Goal: Information Seeking & Learning: Learn about a topic

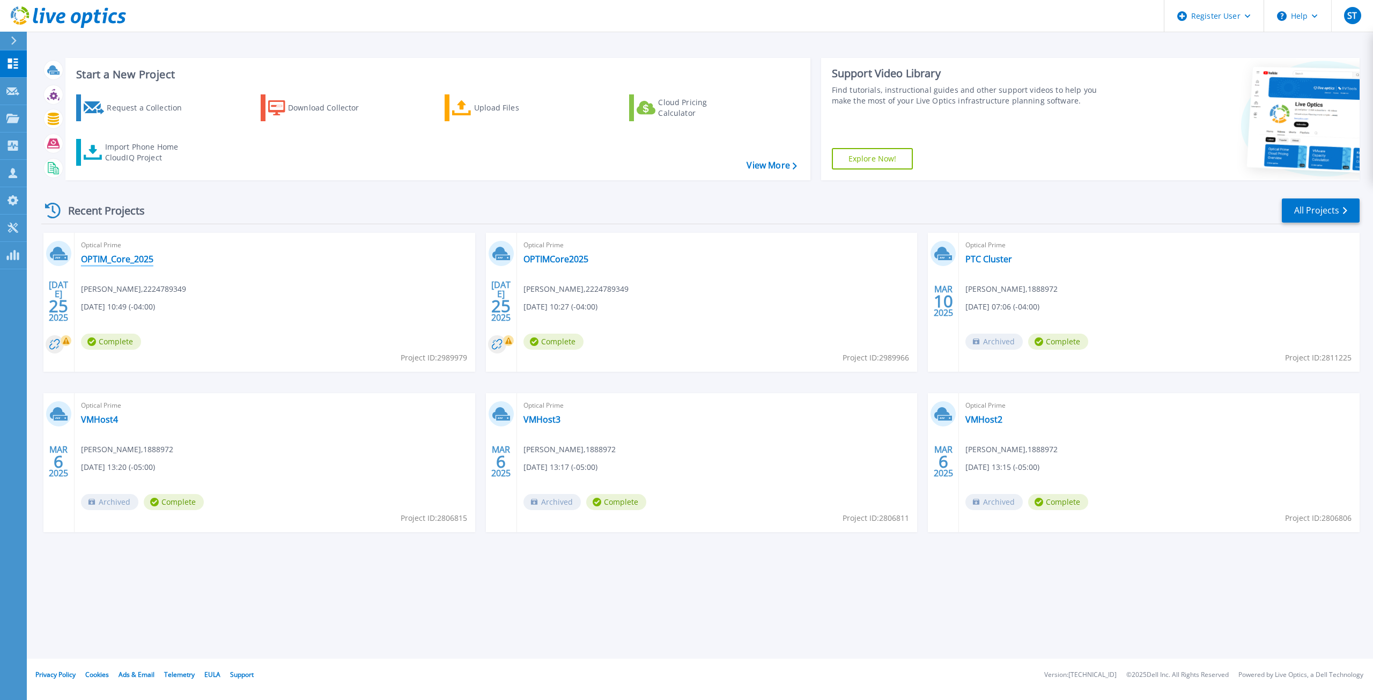
click at [145, 261] on link "OPTIM_Core_2025" at bounding box center [117, 259] width 72 height 11
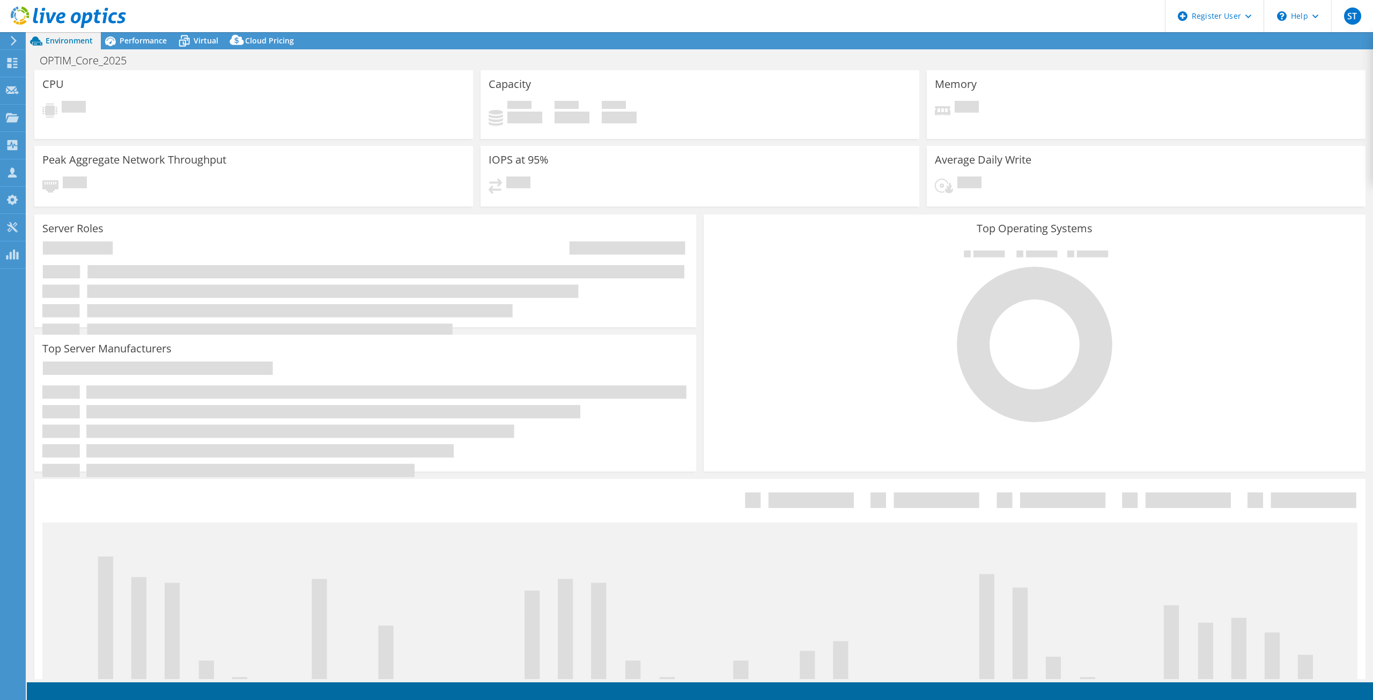
select select "USD"
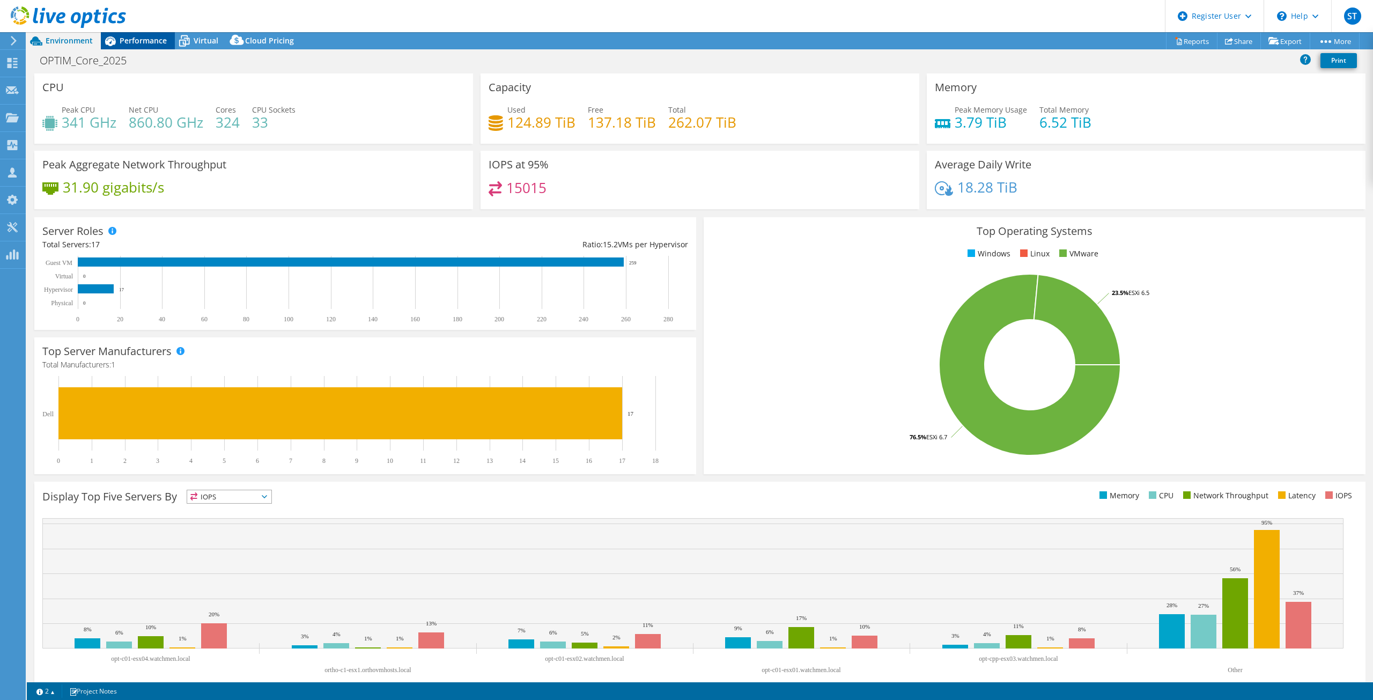
click at [129, 39] on span "Performance" at bounding box center [143, 40] width 47 height 10
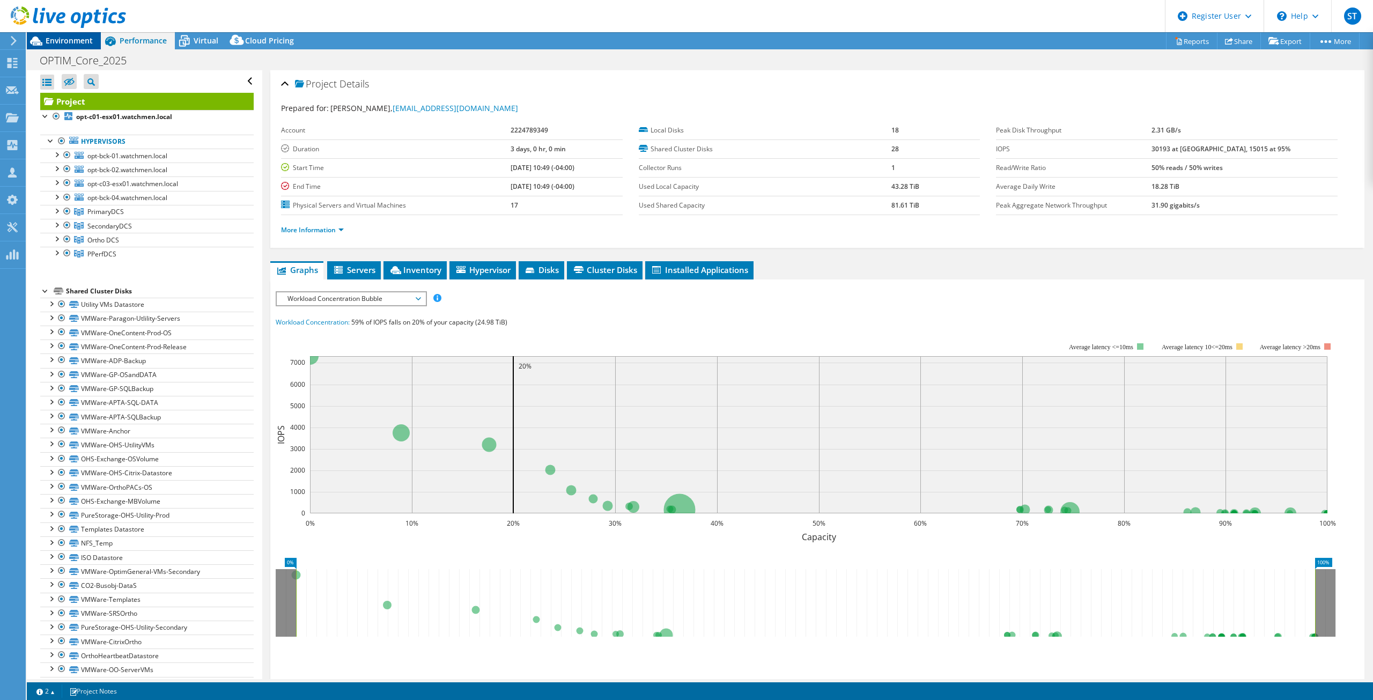
click at [50, 43] on span "Environment" at bounding box center [69, 40] width 47 height 10
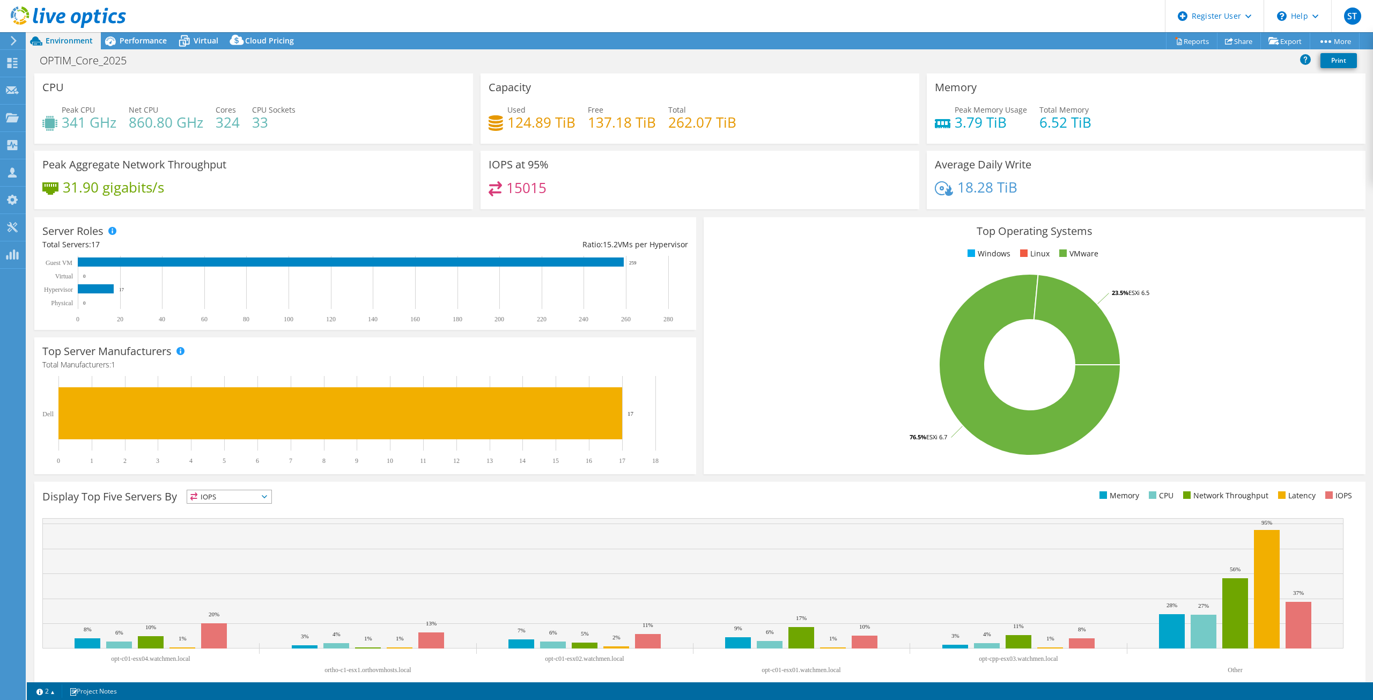
click at [139, 31] on header "ST Dell User Steven Turner Steven.Turner2@Dell.com Dell My Profile Log Out \n H…" at bounding box center [686, 16] width 1373 height 32
click at [139, 36] on span "Performance" at bounding box center [143, 40] width 47 height 10
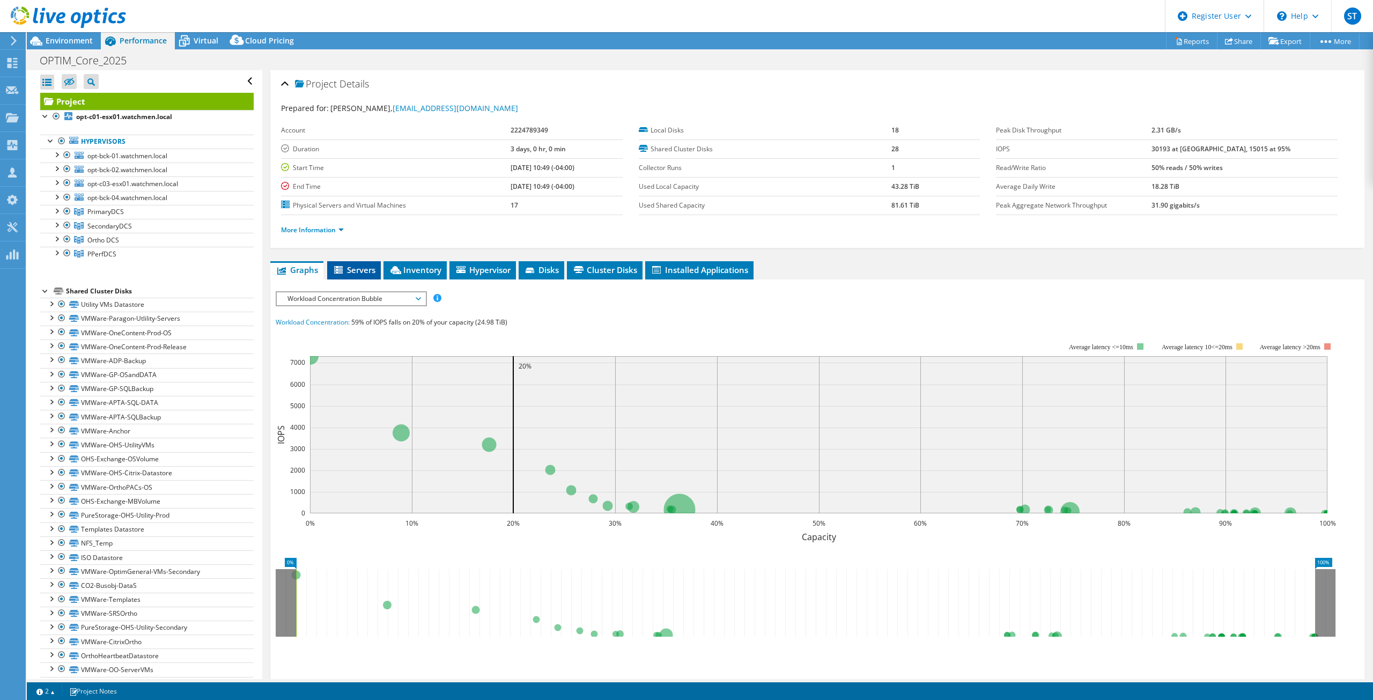
click at [351, 270] on span "Servers" at bounding box center [354, 270] width 43 height 11
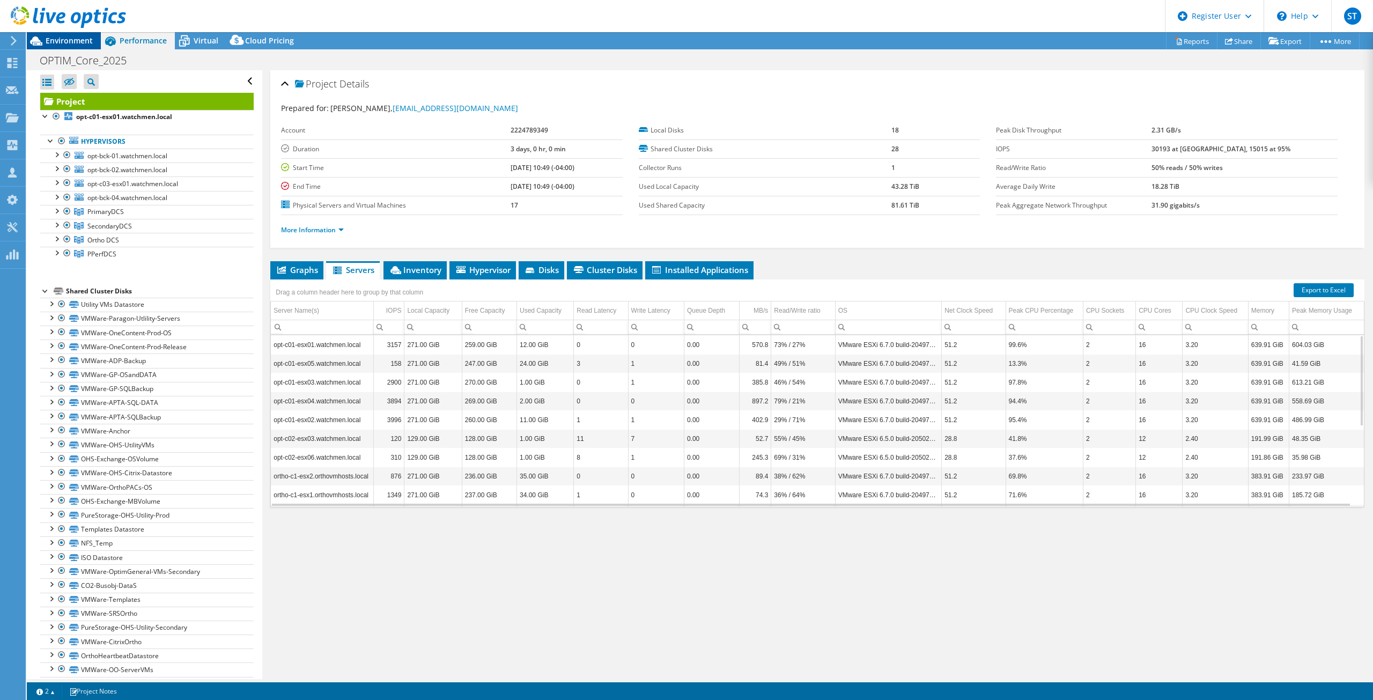
click at [71, 40] on span "Environment" at bounding box center [69, 40] width 47 height 10
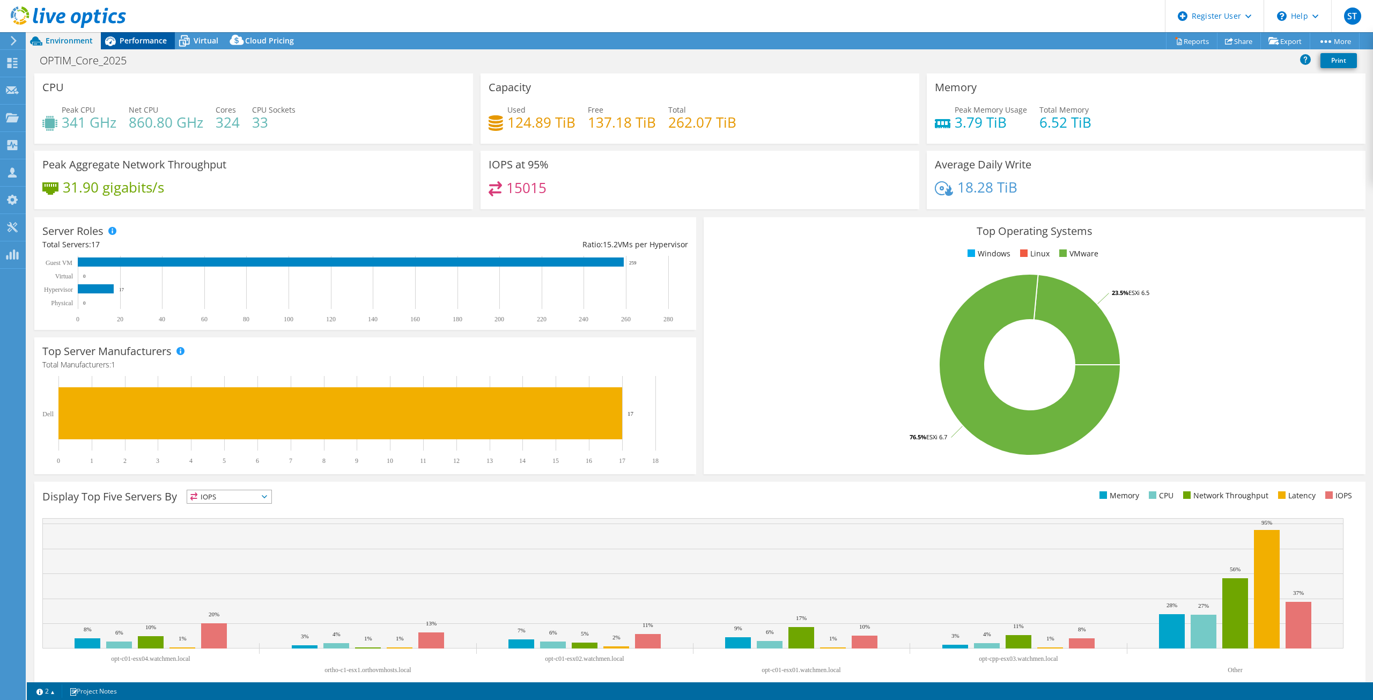
click at [149, 40] on span "Performance" at bounding box center [143, 40] width 47 height 10
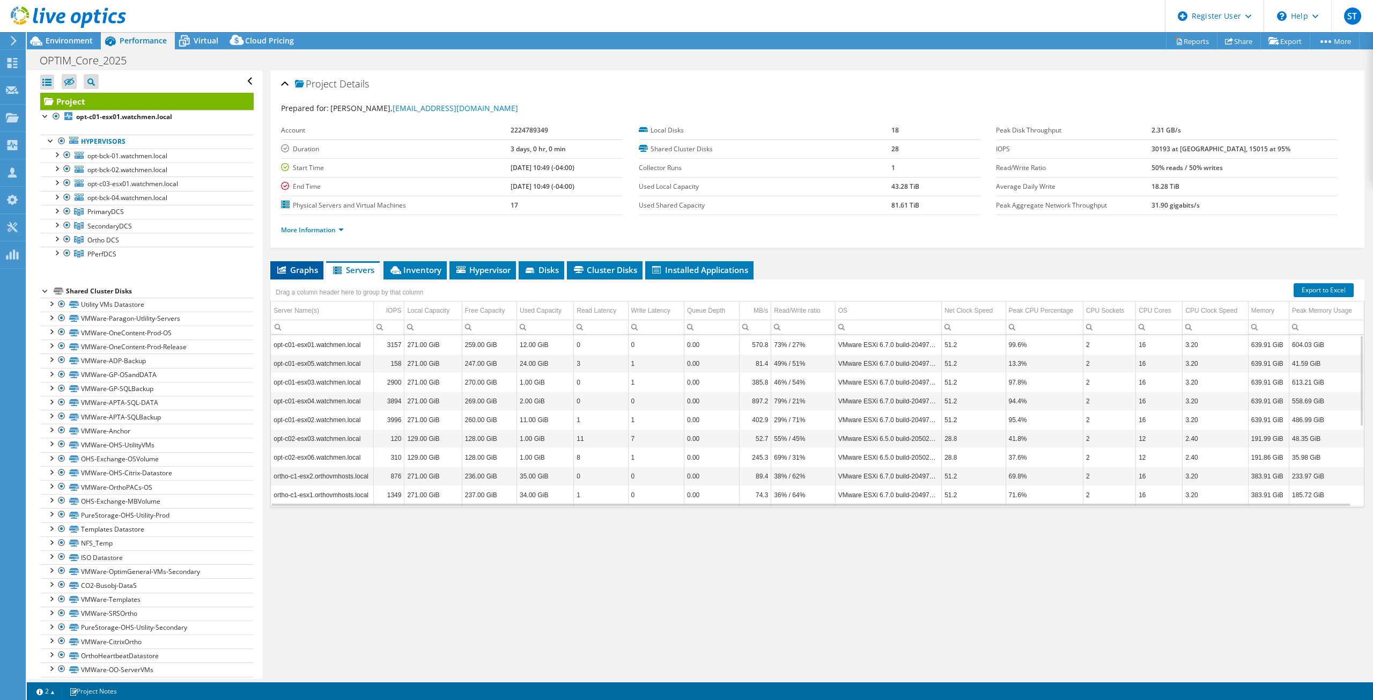
click at [303, 265] on span "Graphs" at bounding box center [297, 270] width 42 height 11
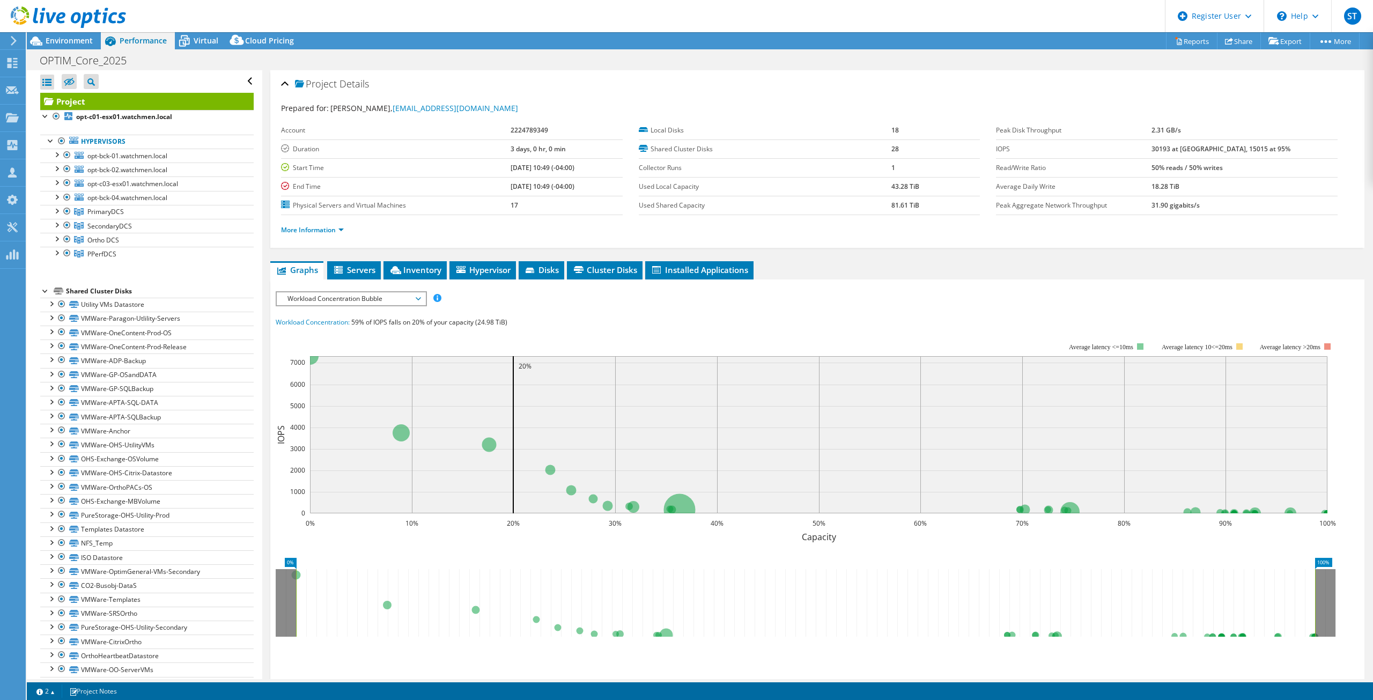
click at [374, 304] on span "Workload Concentration Bubble" at bounding box center [351, 298] width 138 height 13
click at [315, 388] on li "Memory" at bounding box center [351, 389] width 149 height 13
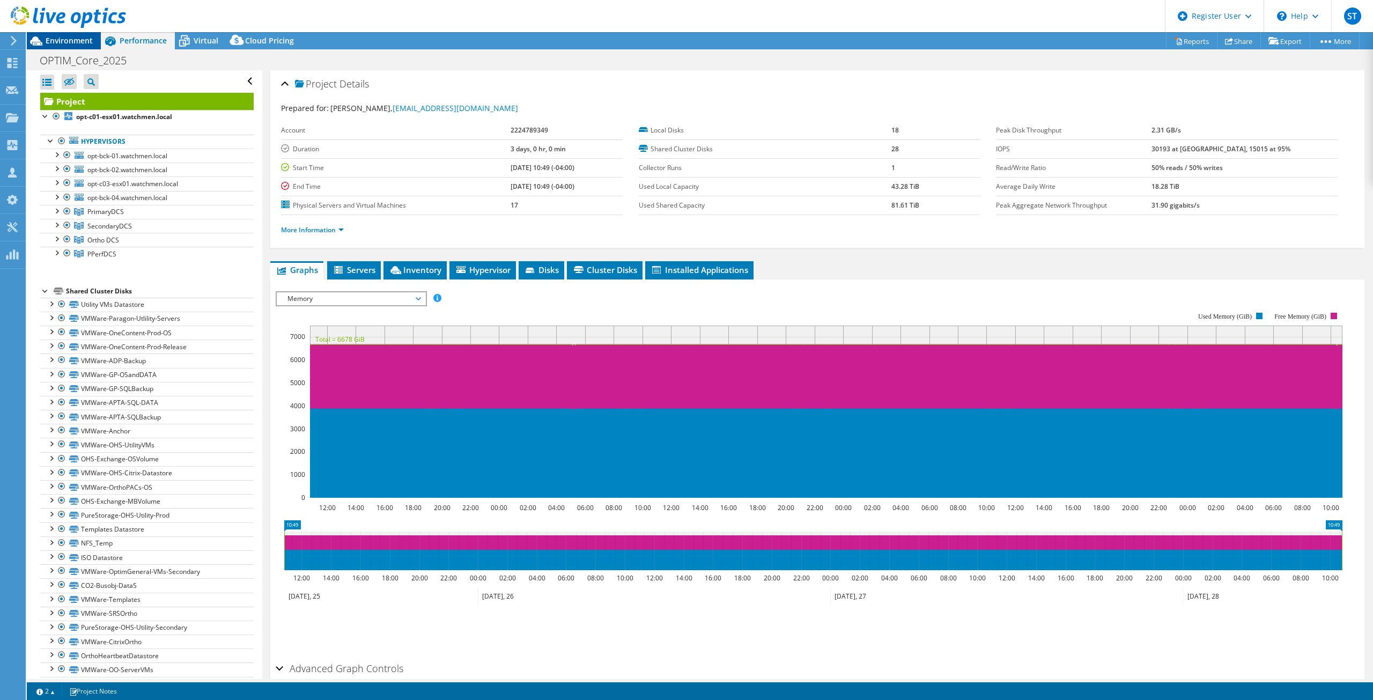
click at [70, 38] on span "Environment" at bounding box center [69, 40] width 47 height 10
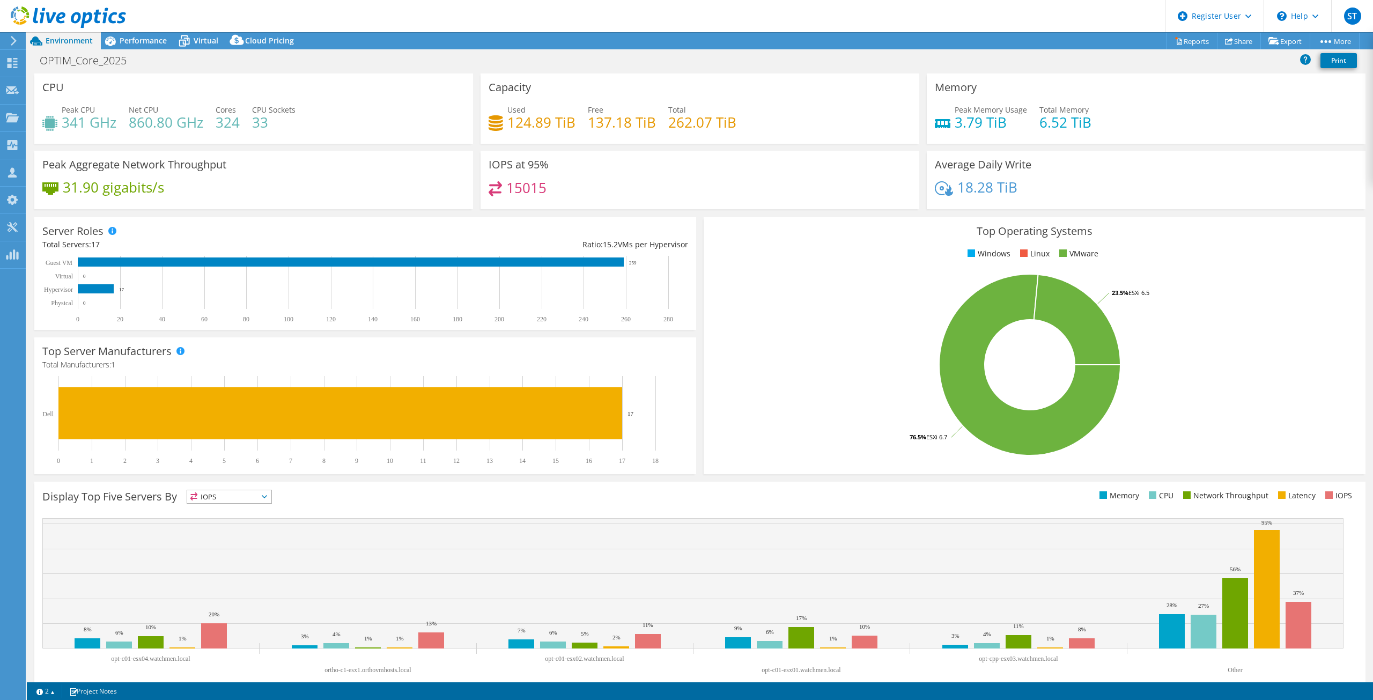
select select "USD"
click at [145, 38] on span "Performance" at bounding box center [143, 40] width 47 height 10
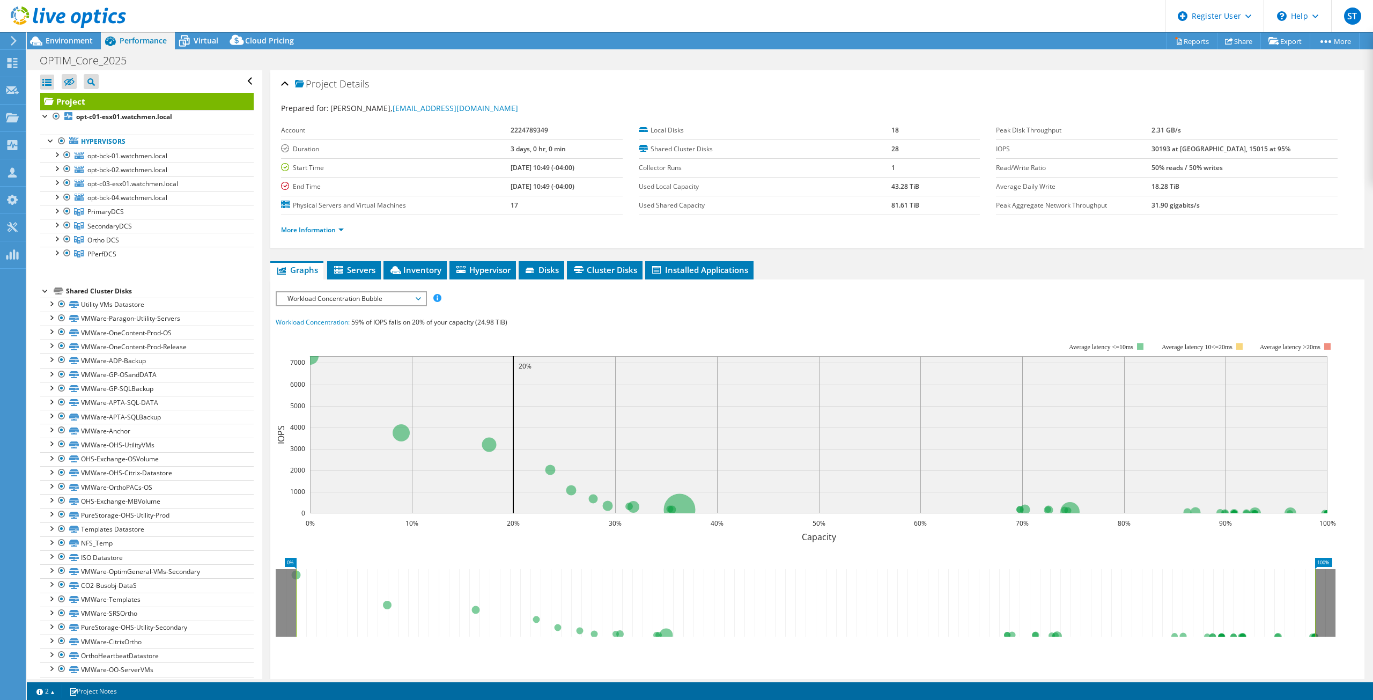
click at [324, 298] on span "Workload Concentration Bubble" at bounding box center [351, 298] width 138 height 13
drag, startPoint x: 326, startPoint y: 377, endPoint x: 330, endPoint y: 372, distance: 6.1
click at [326, 377] on li "CPU Percentage" at bounding box center [351, 376] width 149 height 13
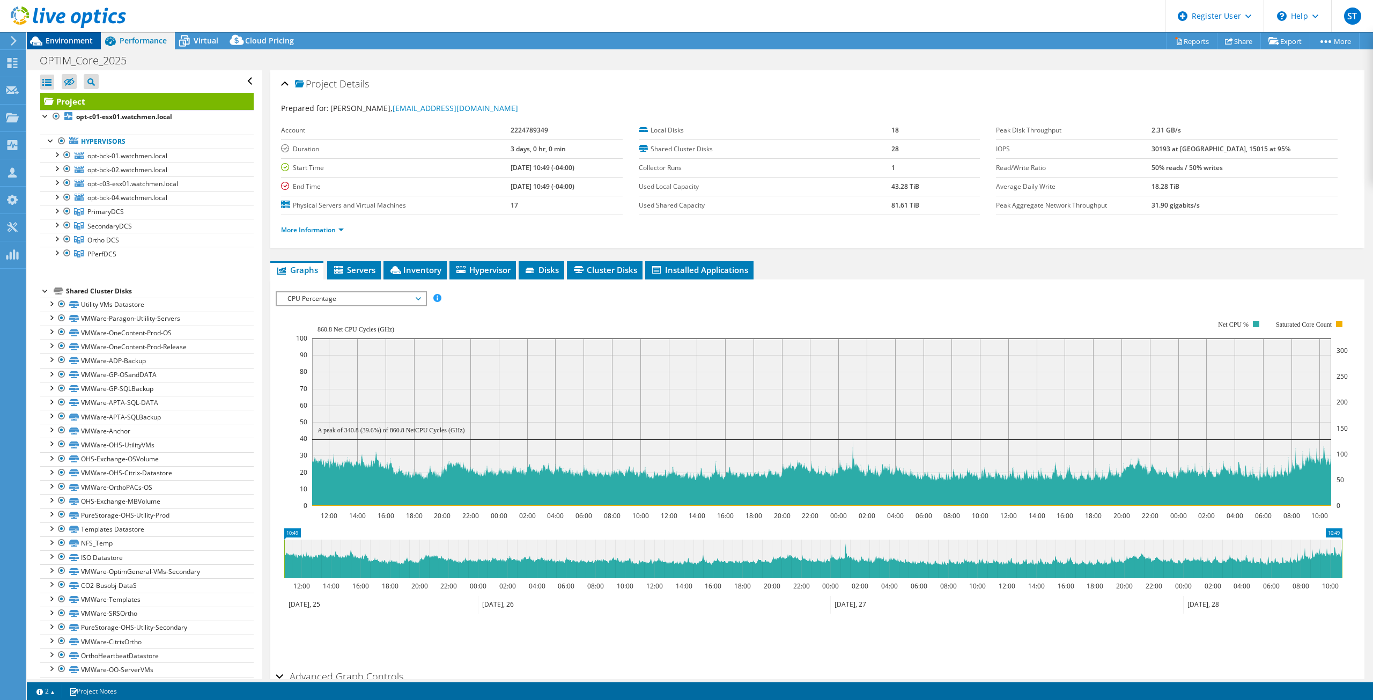
click at [76, 41] on span "Environment" at bounding box center [69, 40] width 47 height 10
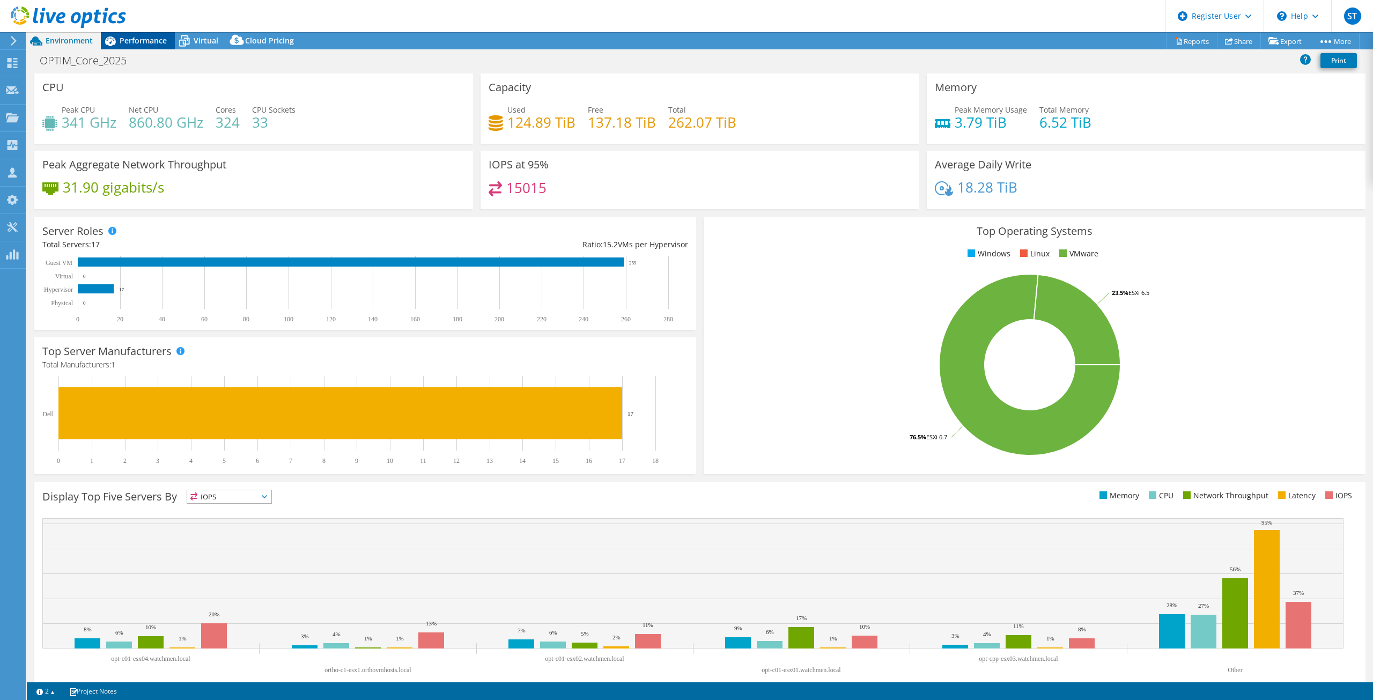
click at [143, 43] on span "Performance" at bounding box center [143, 40] width 47 height 10
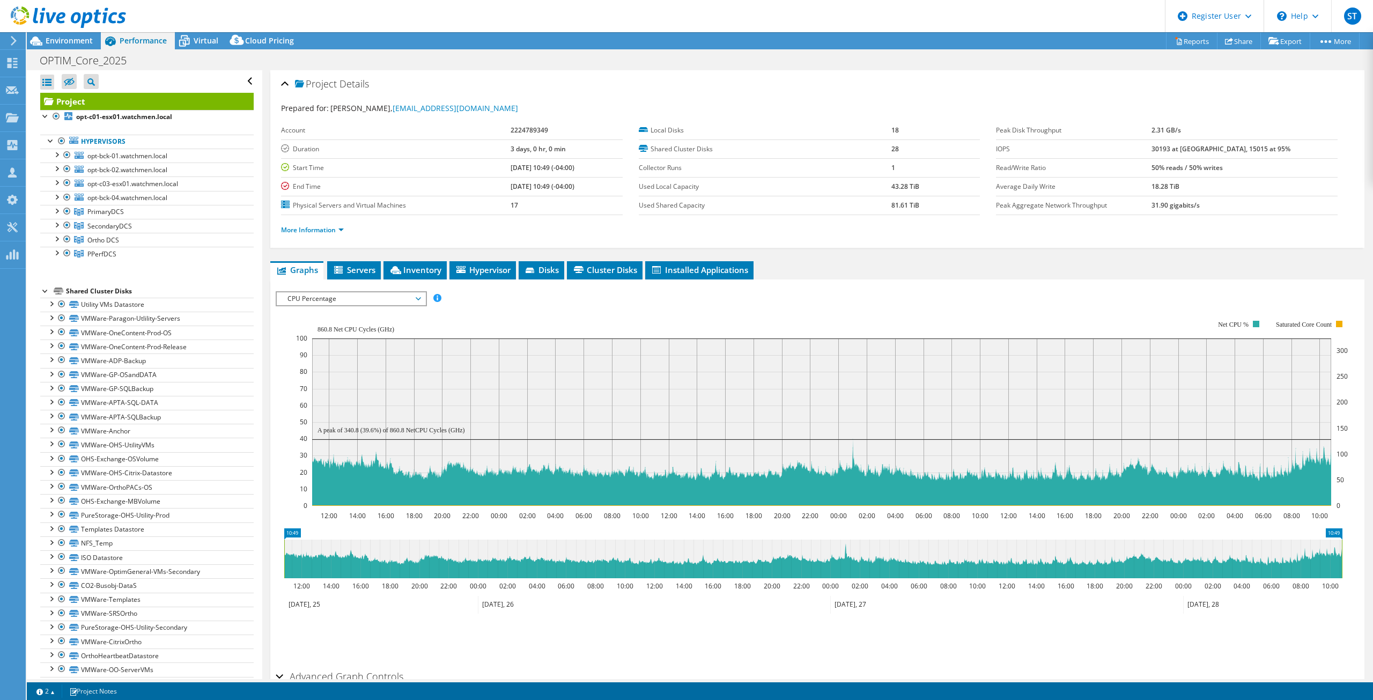
click at [60, 32] on div at bounding box center [63, 18] width 126 height 36
click at [58, 36] on span "Environment" at bounding box center [69, 40] width 47 height 10
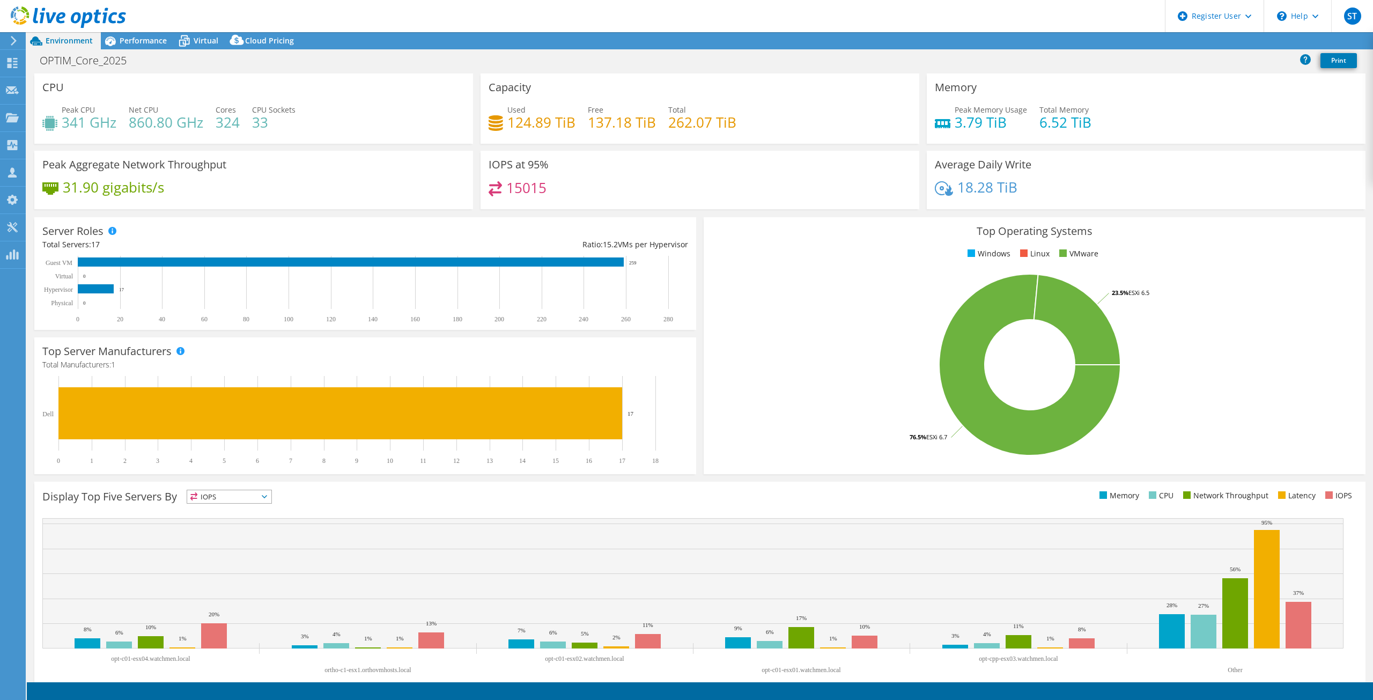
select select "USD"
